Goal: Task Accomplishment & Management: Manage account settings

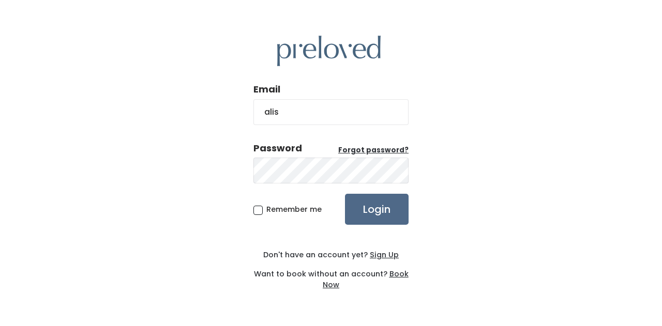
type input "[EMAIL_ADDRESS][DOMAIN_NAME]"
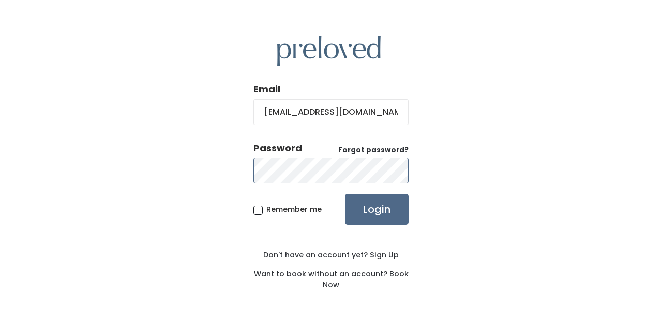
click at [345, 194] on input "Login" at bounding box center [377, 209] width 64 height 31
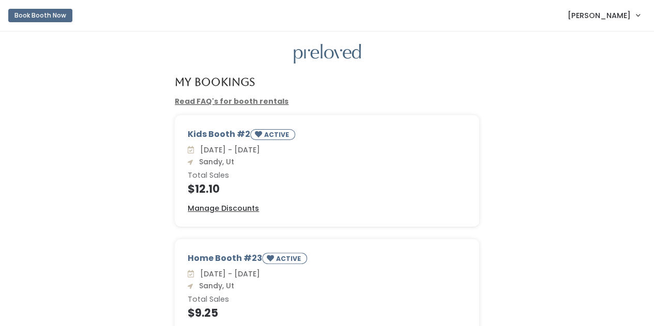
click at [513, 161] on div "Kids Booth #2 ACTIVE Sat. Aug 23 - Fri. Aug 29 Sandy, Ut Total Sales $12.10 Man…" at bounding box center [327, 177] width 634 height 124
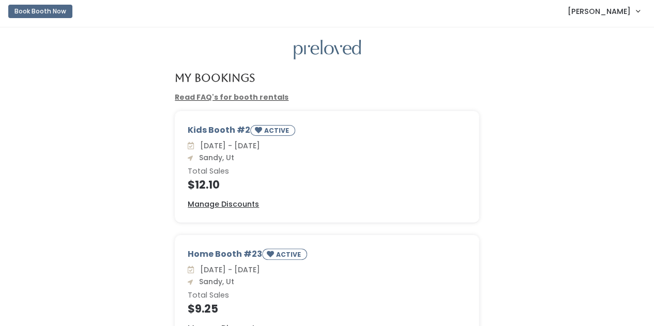
scroll to position [5, 0]
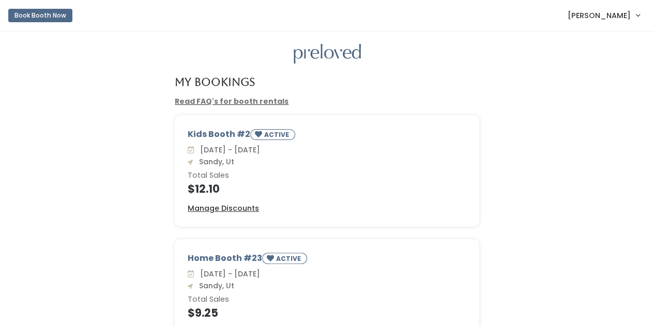
click at [84, 131] on div "Kids Booth #2 ACTIVE Sat. Aug 23 - Fri. Aug 29 Sandy, Ut Total Sales $12.10 Man…" at bounding box center [327, 177] width 634 height 124
click at [240, 205] on u "Manage Discounts" at bounding box center [223, 208] width 71 height 10
